Goal: Information Seeking & Learning: Learn about a topic

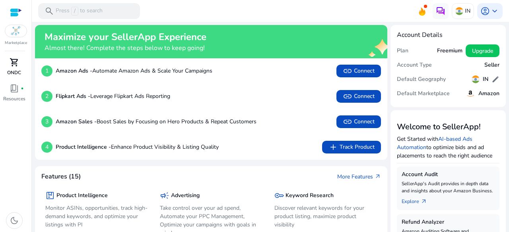
click at [15, 62] on span "shopping_cart" at bounding box center [15, 63] width 10 height 10
click at [21, 32] on div at bounding box center [16, 31] width 22 height 13
click at [15, 39] on div "Marketplace" at bounding box center [15, 23] width 31 height 46
click at [21, 31] on div at bounding box center [16, 31] width 22 height 13
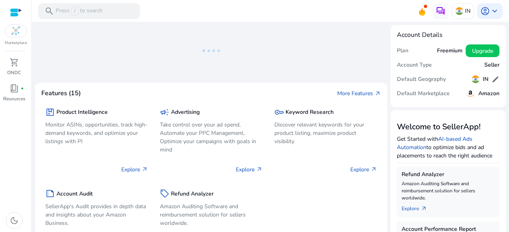
click at [15, 33] on img at bounding box center [16, 31] width 10 height 10
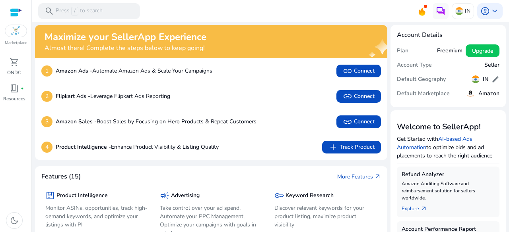
click at [21, 27] on div at bounding box center [16, 31] width 22 height 13
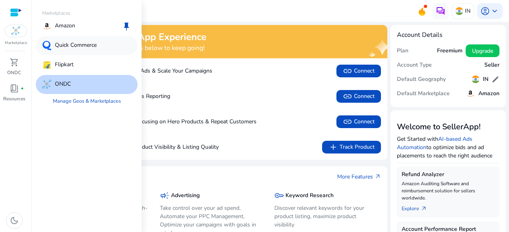
click at [68, 43] on p "Quick Commerce" at bounding box center [76, 46] width 42 height 10
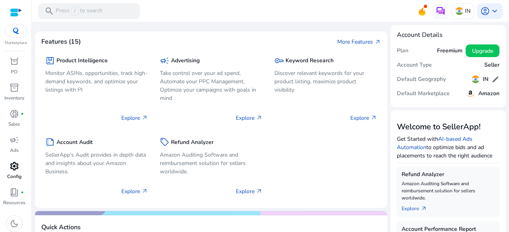
scroll to position [56, 0]
click at [17, 115] on span "donut_small" at bounding box center [15, 112] width 10 height 10
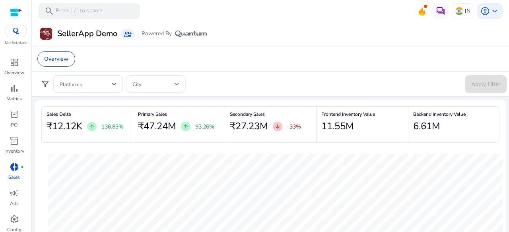
scroll to position [56, 0]
click at [51, 33] on img at bounding box center [46, 34] width 12 height 12
click at [47, 33] on img at bounding box center [46, 34] width 12 height 12
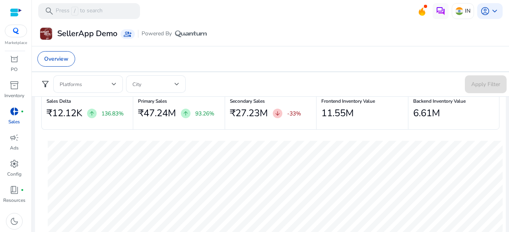
scroll to position [0, 0]
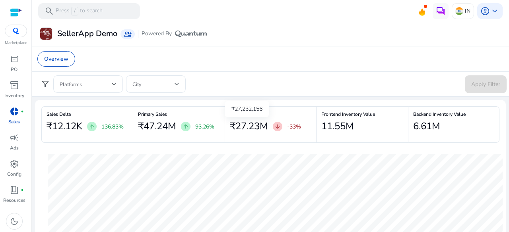
click at [250, 127] on h2 "₹27.23M" at bounding box center [249, 127] width 38 height 12
click at [490, 14] on span "keyboard_arrow_down" at bounding box center [494, 11] width 10 height 10
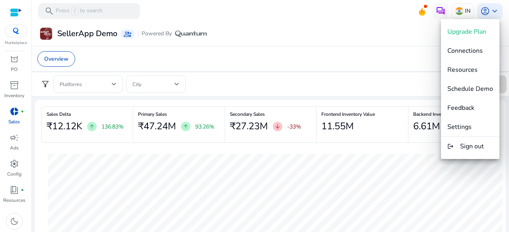
click at [349, 29] on div at bounding box center [254, 116] width 509 height 232
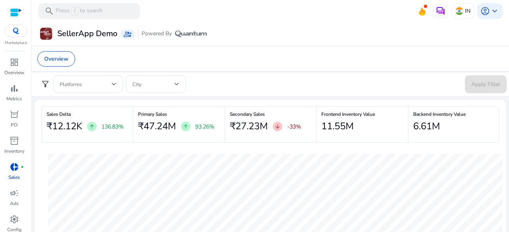
scroll to position [56, 0]
